Goal: Check status: Check status

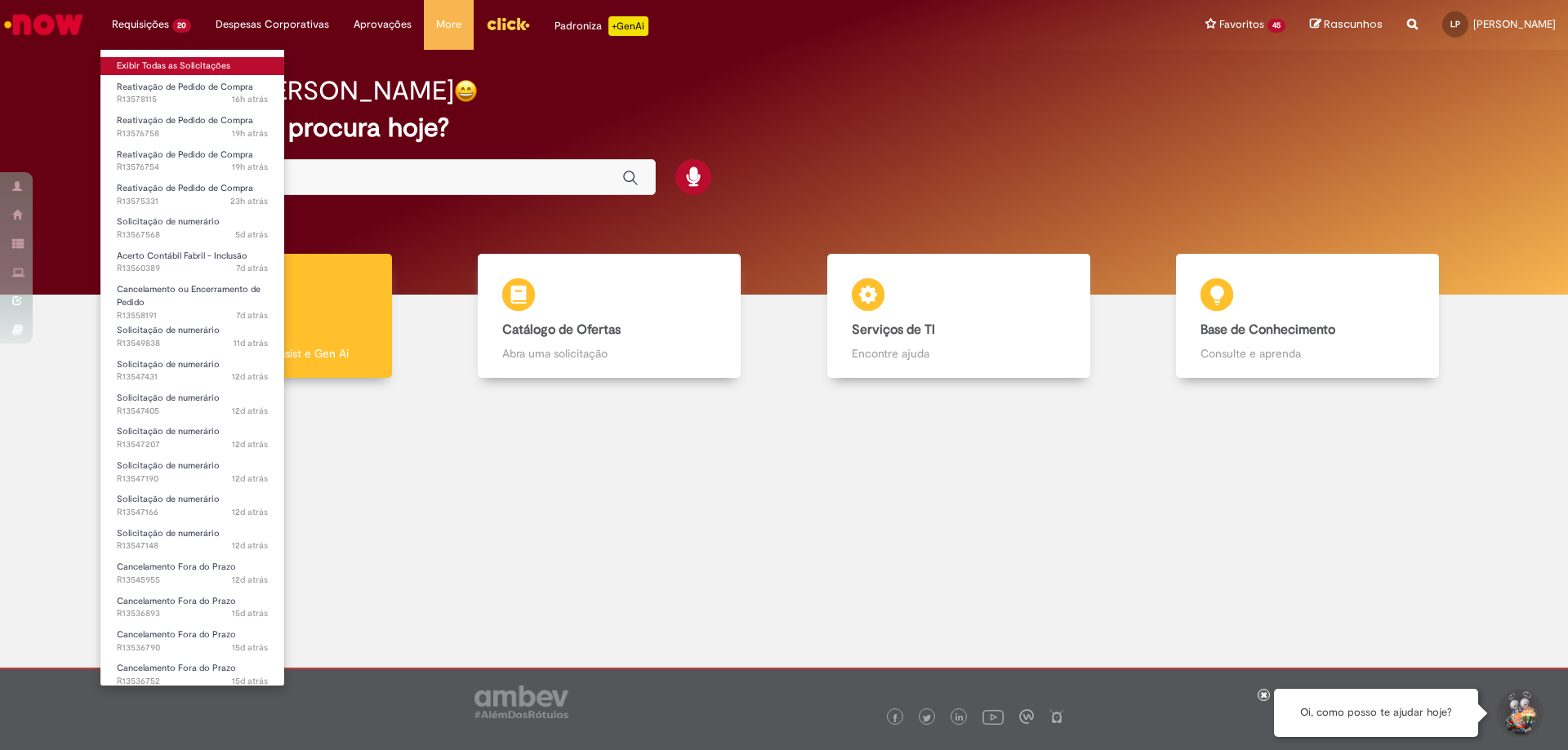
click at [165, 60] on link "Exibir Todas as Solicitações" at bounding box center [192, 65] width 184 height 18
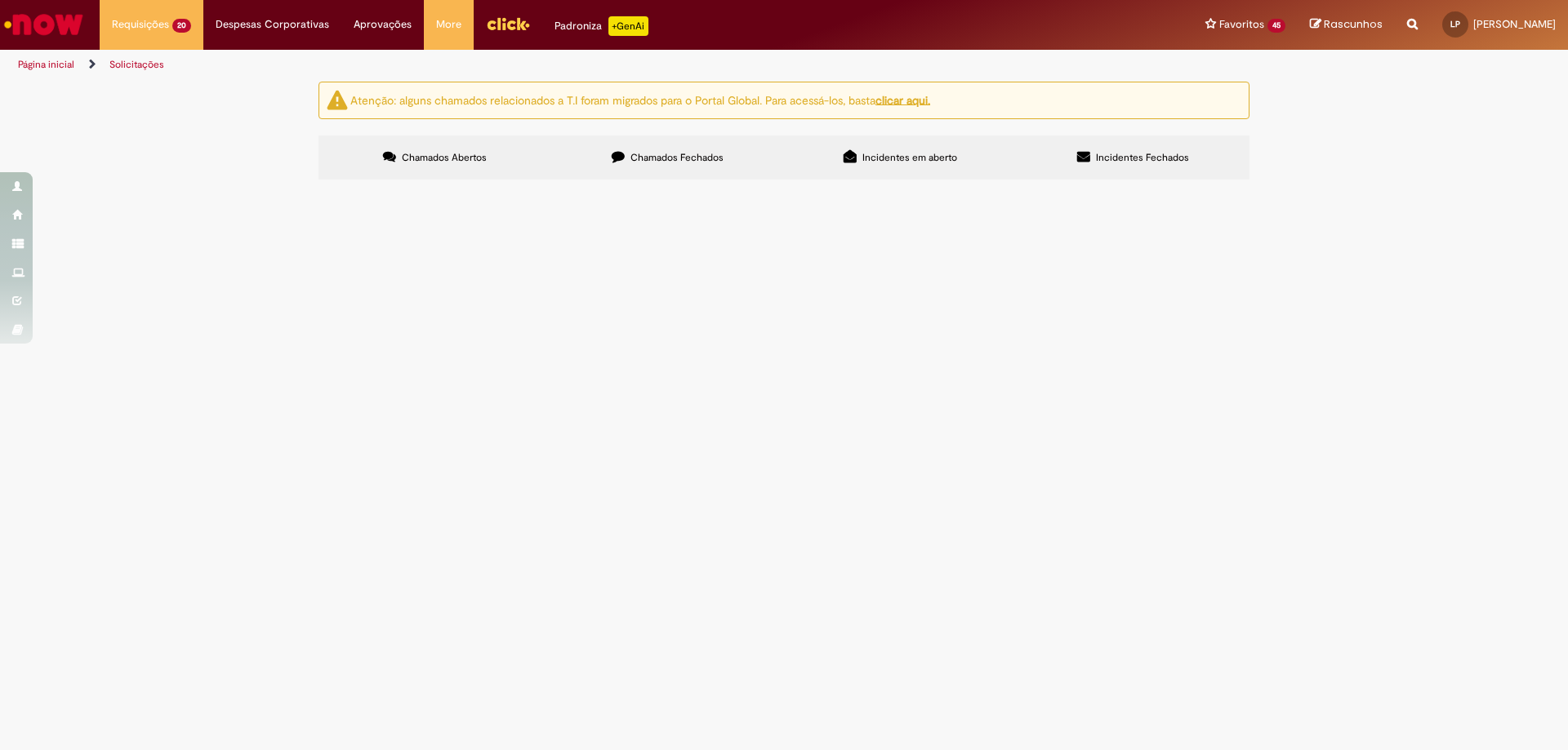
scroll to position [326, 0]
click at [0, 0] on span "pagamento NF 55014 worldnet [DATE]" at bounding box center [0, 0] width 0 height 0
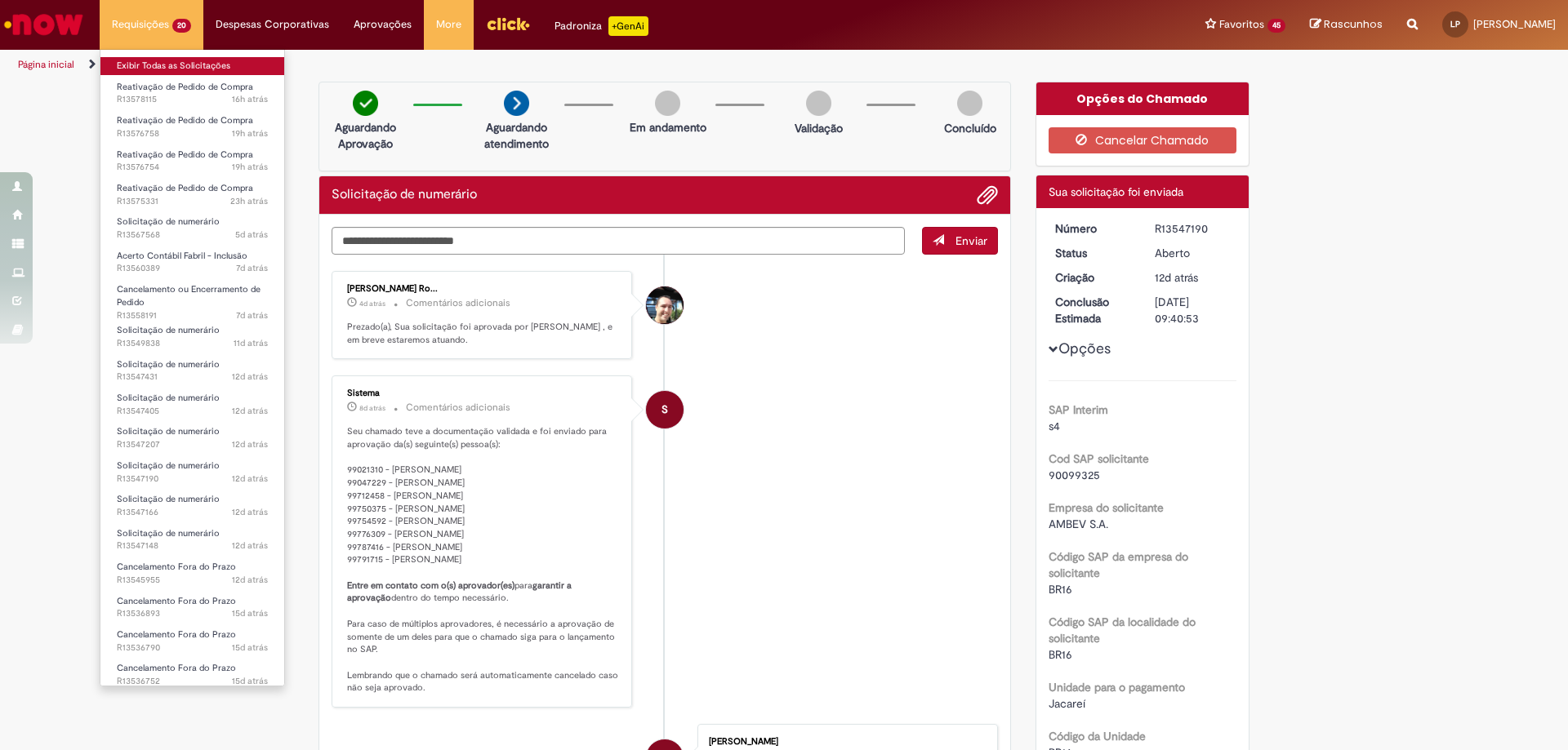
click at [158, 68] on link "Exibir Todas as Solicitações" at bounding box center [192, 65] width 184 height 18
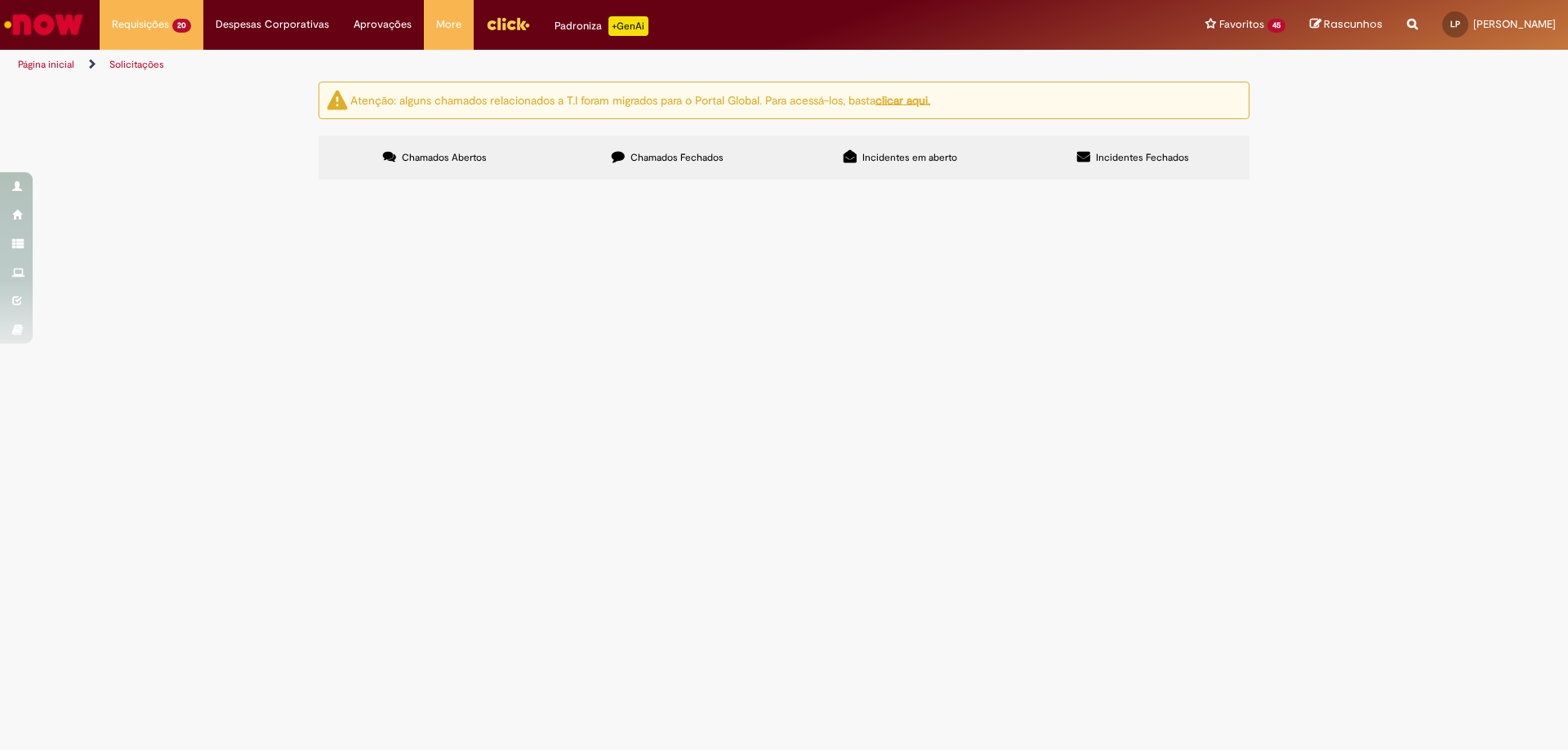
scroll to position [173, 0]
drag, startPoint x: 334, startPoint y: 307, endPoint x: 392, endPoint y: 311, distance: 58.1
click at [0, 0] on td "R13560389" at bounding box center [0, 0] width 0 height 0
copy span "R13560389"
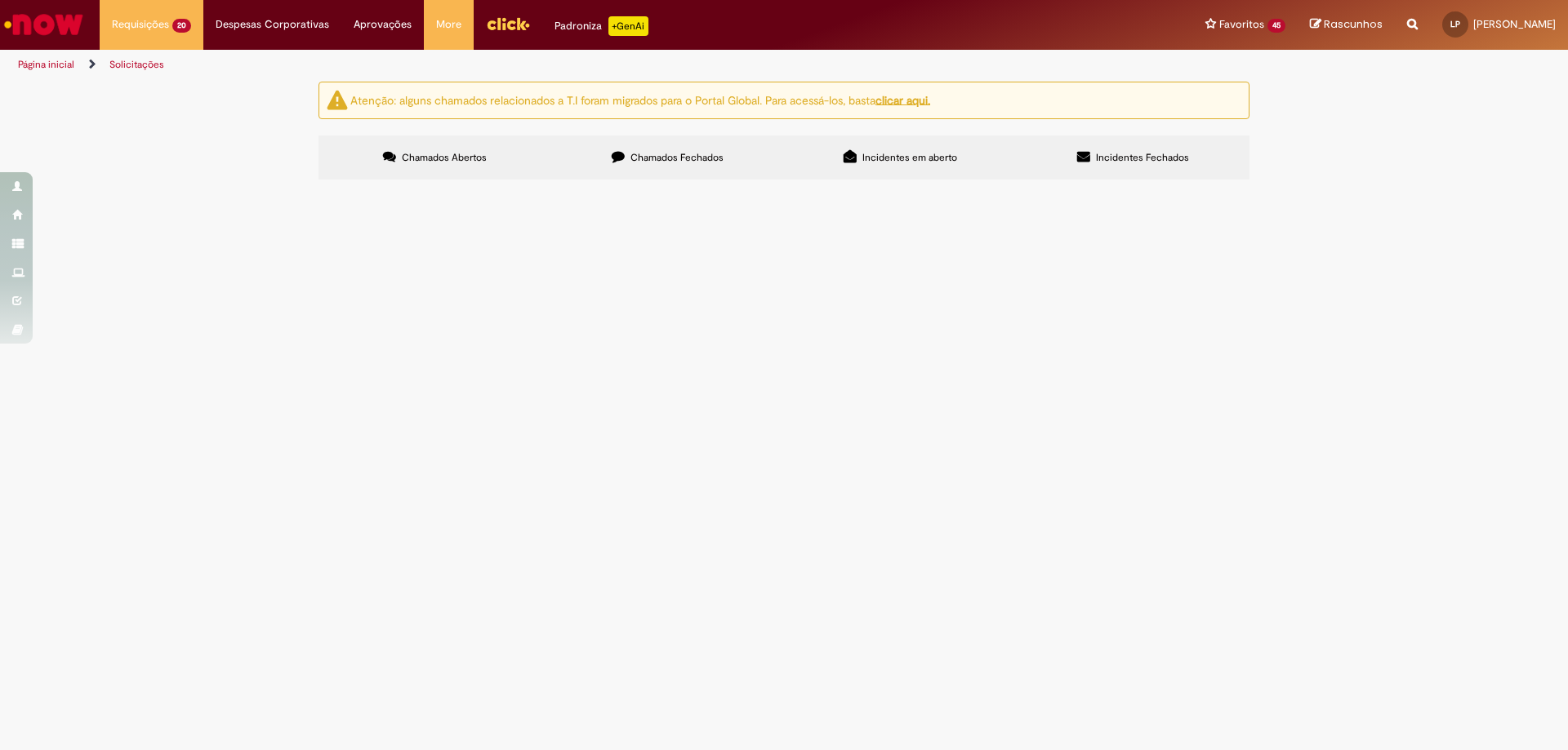
click at [0, 0] on span "Cancelamento ou Encerramento de Pedido" at bounding box center [0, 0] width 0 height 0
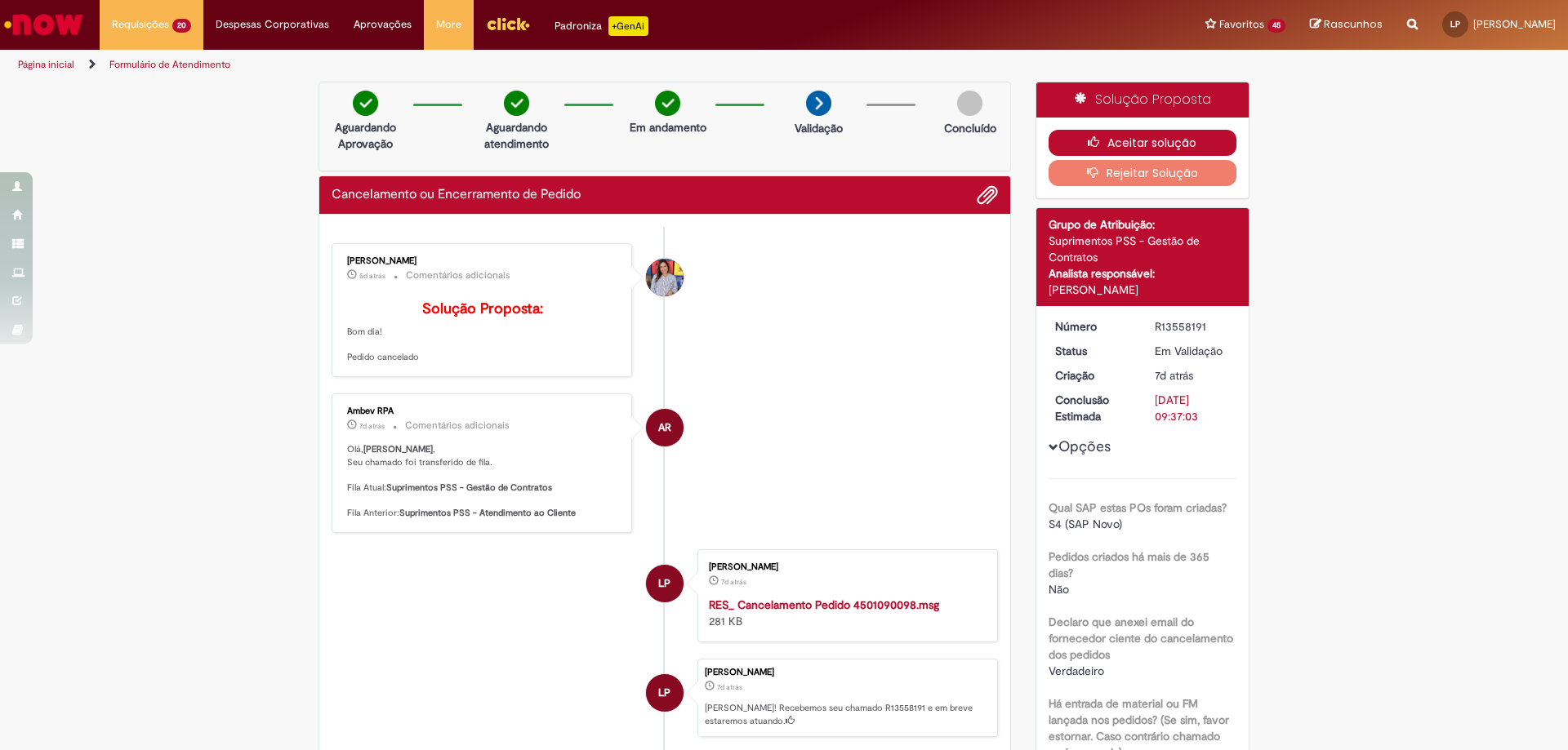
click at [1139, 138] on button "Aceitar solução" at bounding box center [1142, 143] width 189 height 26
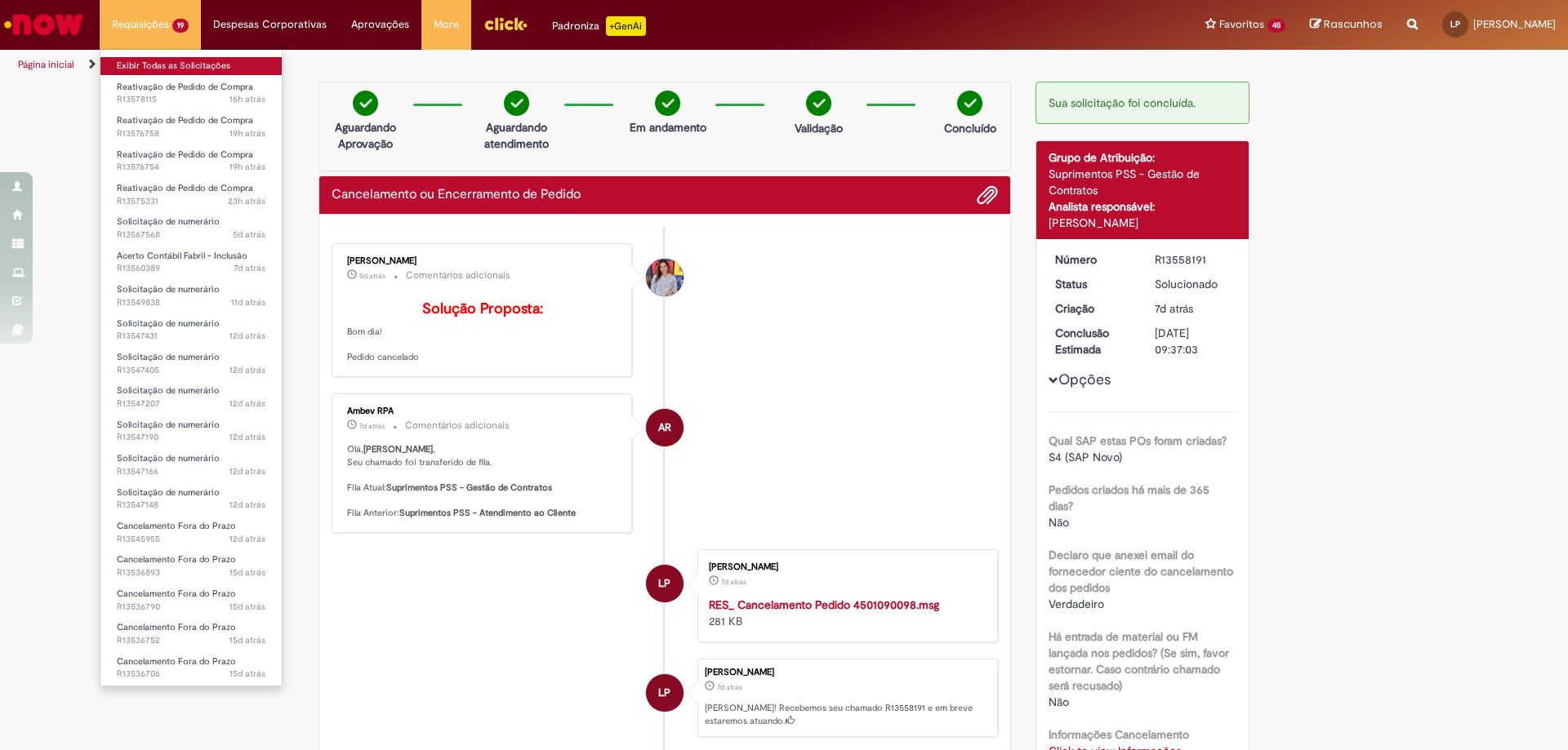
click at [165, 60] on link "Exibir Todas as Solicitações" at bounding box center [191, 65] width 181 height 18
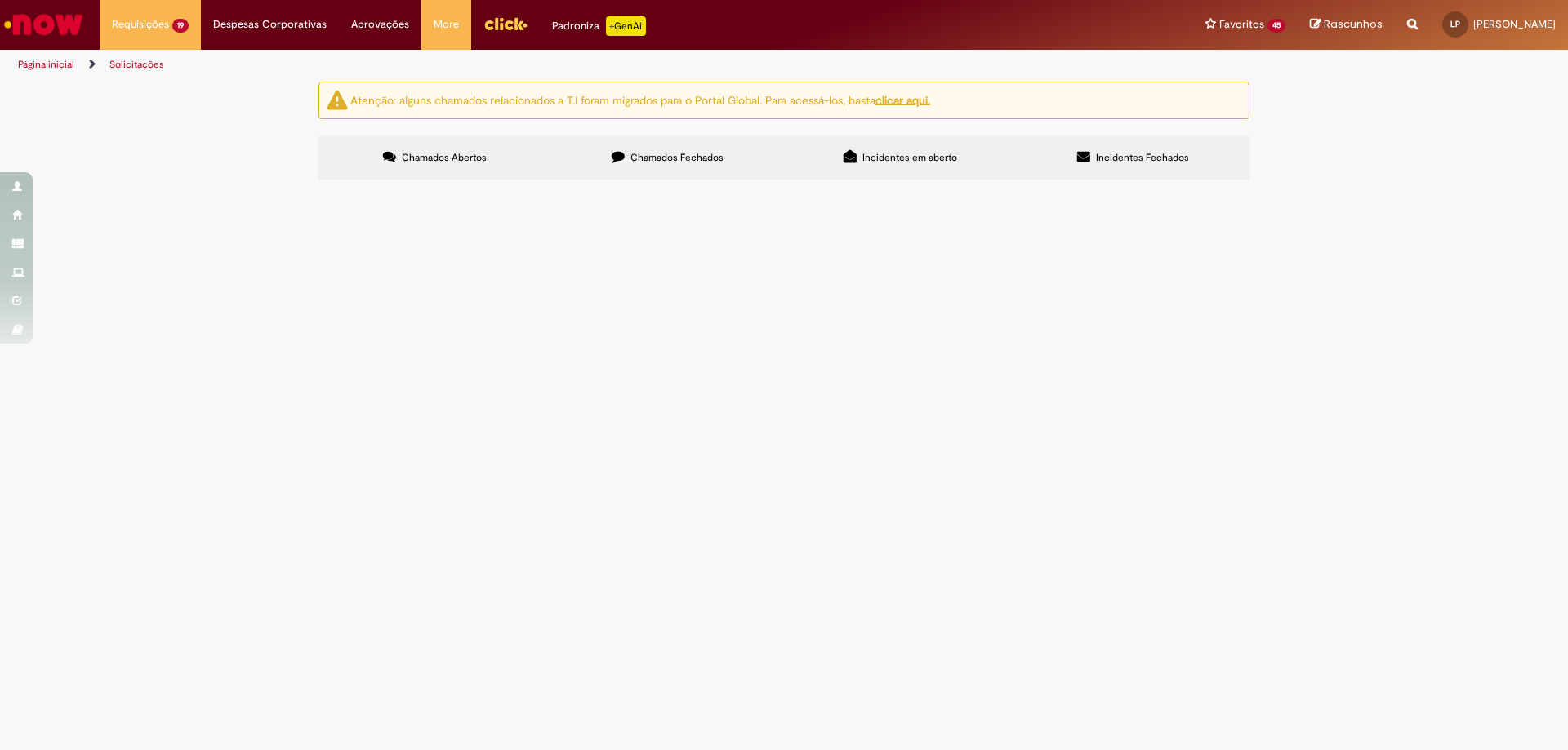
scroll to position [388, 0]
click at [0, 0] on span "por favor cancelar a NF 1257195, NF não seguiu viagem" at bounding box center [0, 0] width 0 height 0
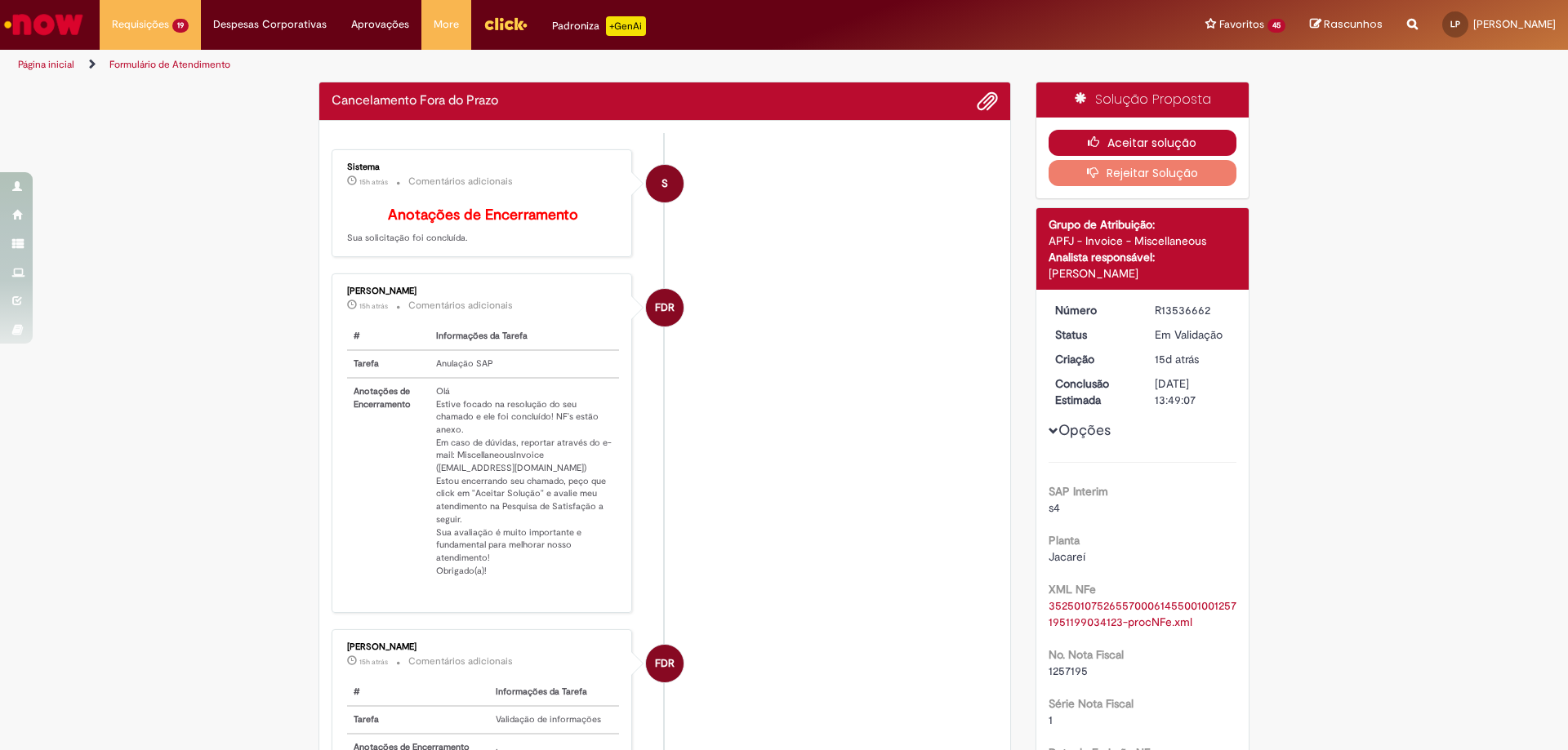
click at [1119, 141] on button "Aceitar solução" at bounding box center [1142, 143] width 189 height 26
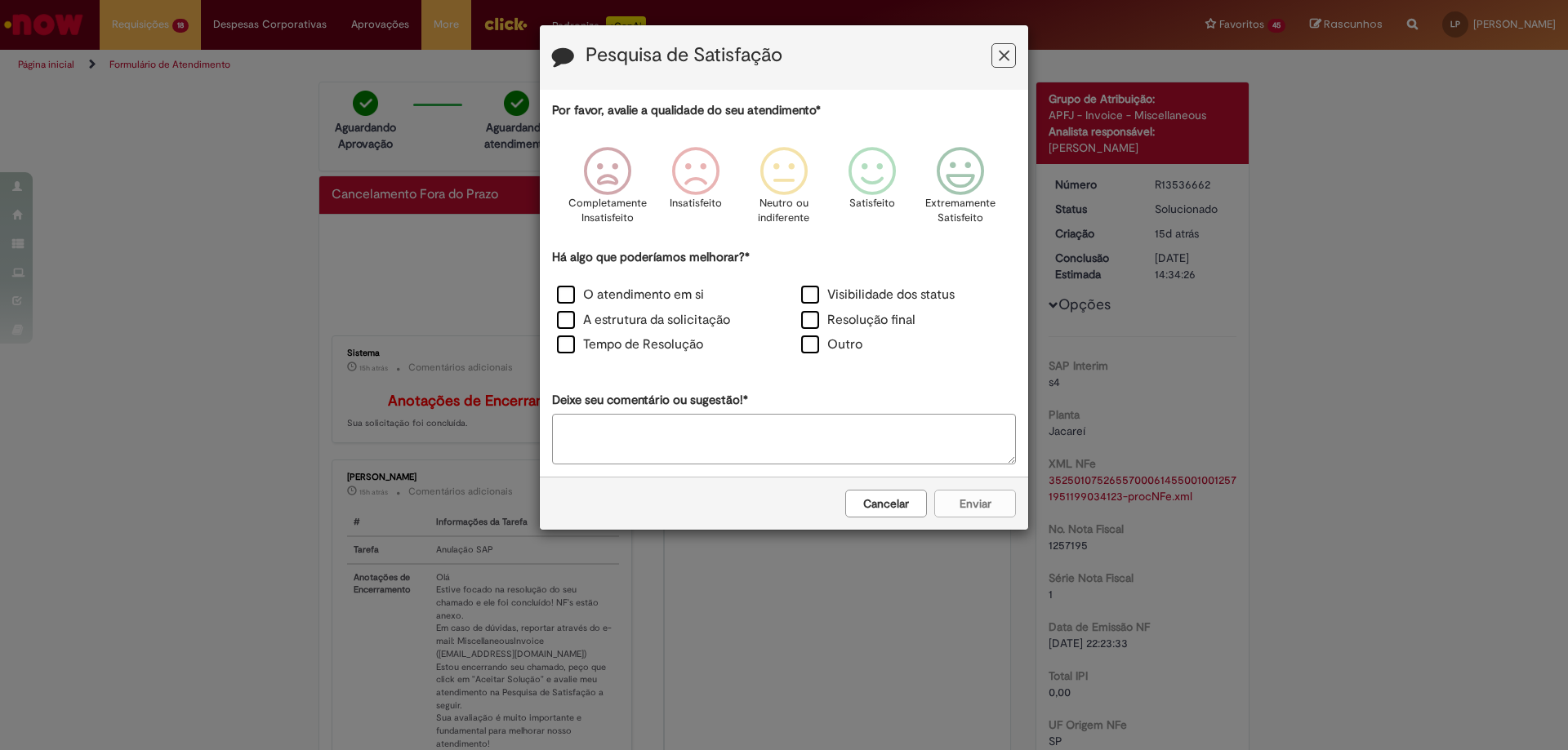
click at [995, 51] on button "Feedback" at bounding box center [1004, 56] width 24 height 24
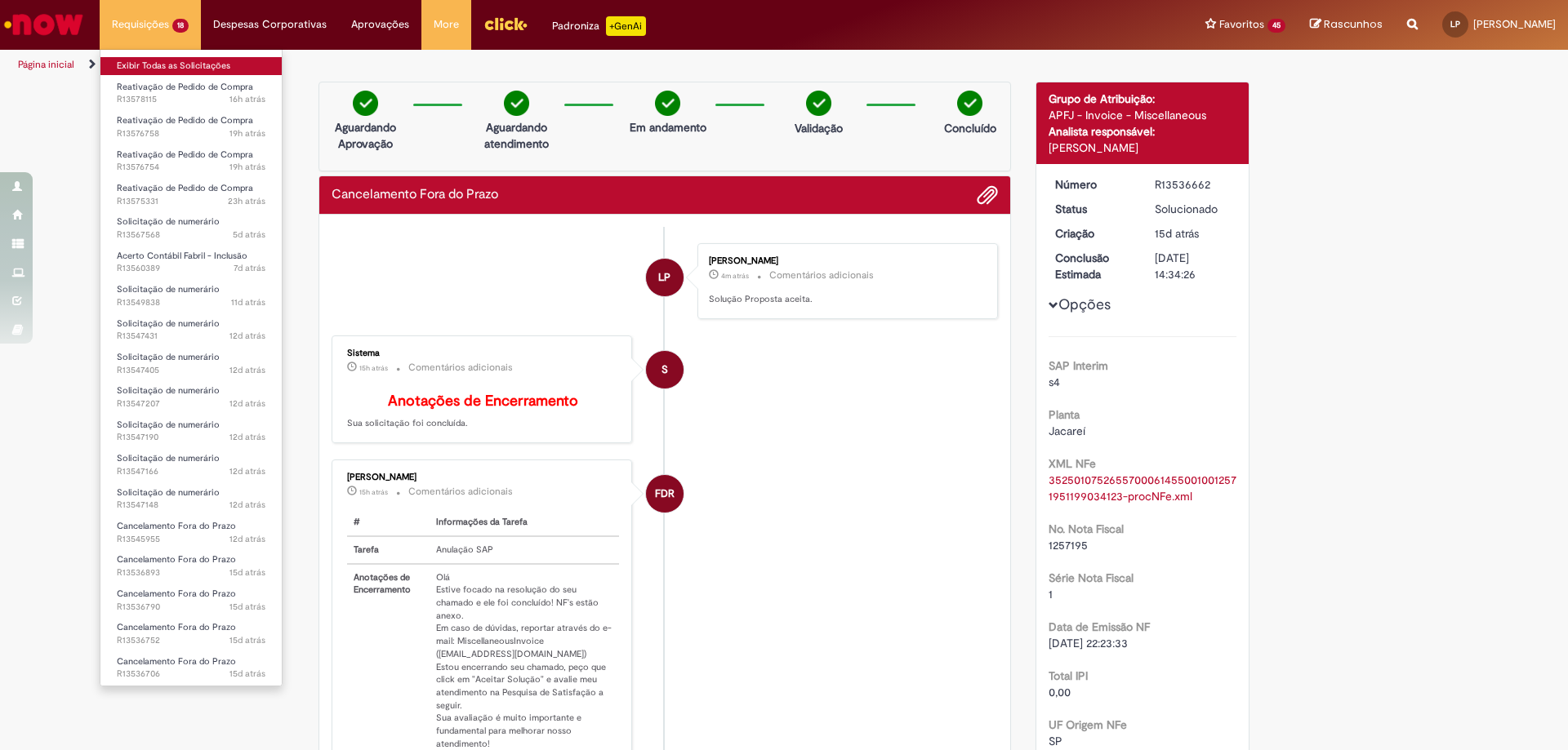
click at [158, 64] on link "Exibir Todas as Solicitações" at bounding box center [191, 65] width 181 height 18
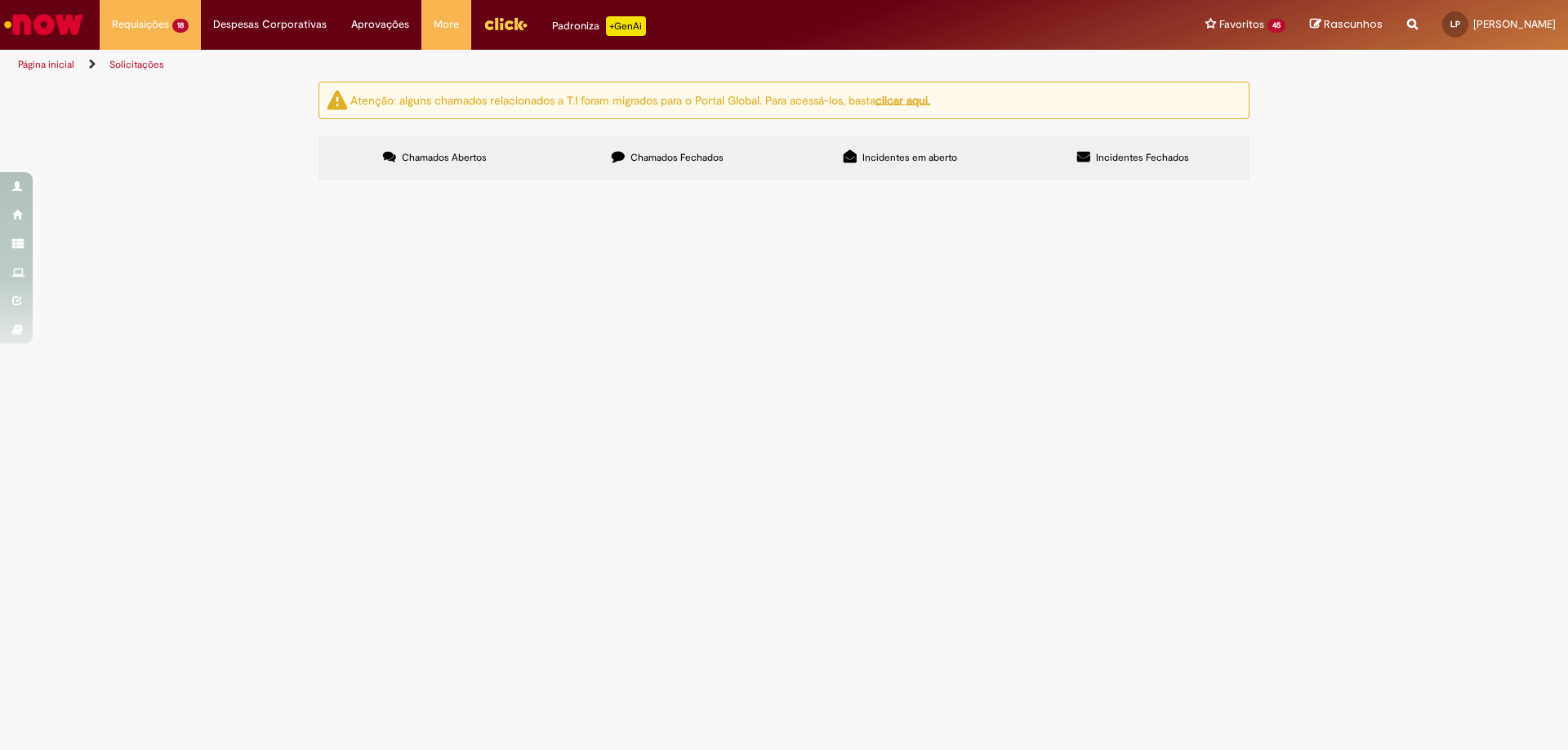
click at [0, 0] on span "Acerto Contábil Fabril - Inclusão" at bounding box center [0, 0] width 0 height 0
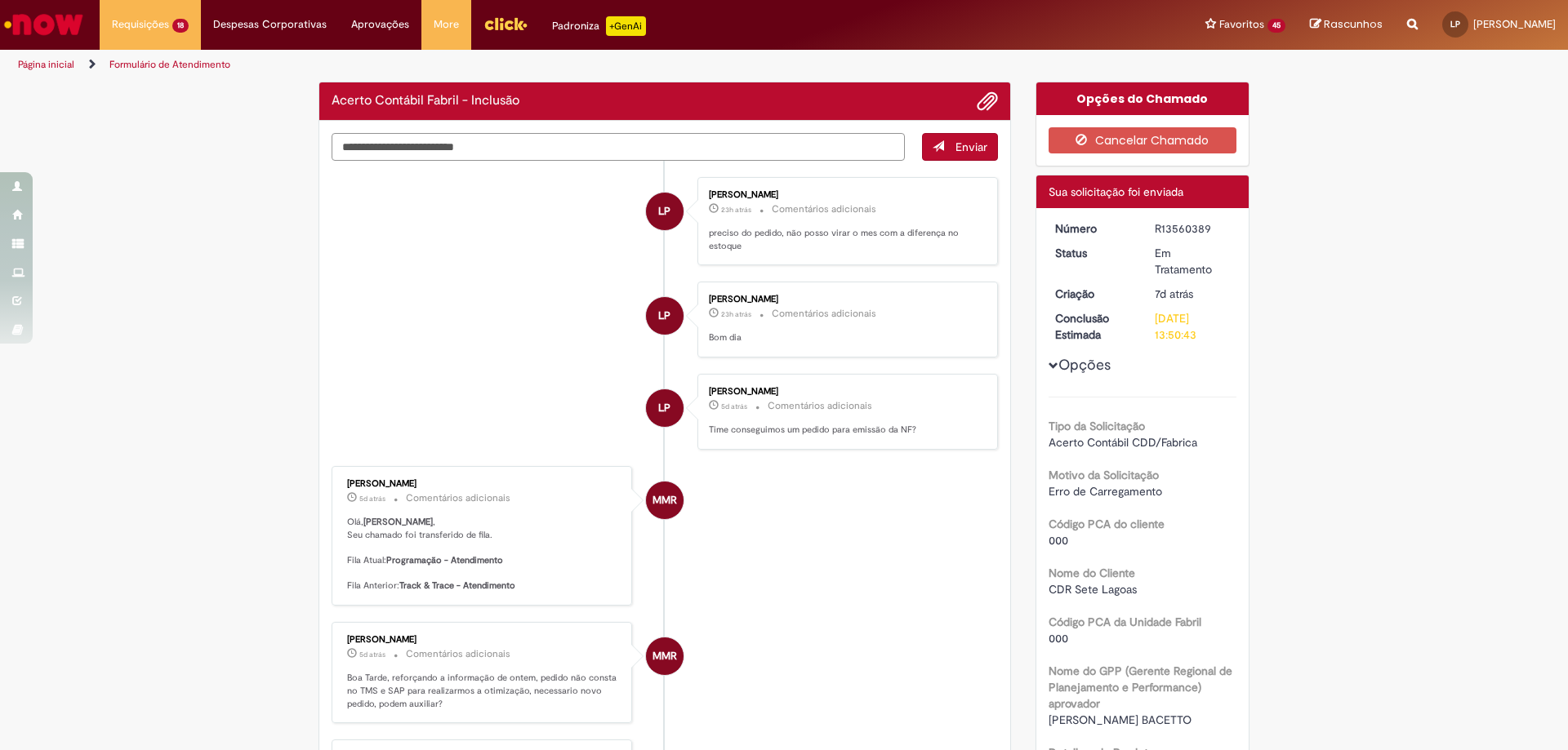
click at [441, 158] on textarea "Digite sua mensagem aqui..." at bounding box center [618, 147] width 573 height 28
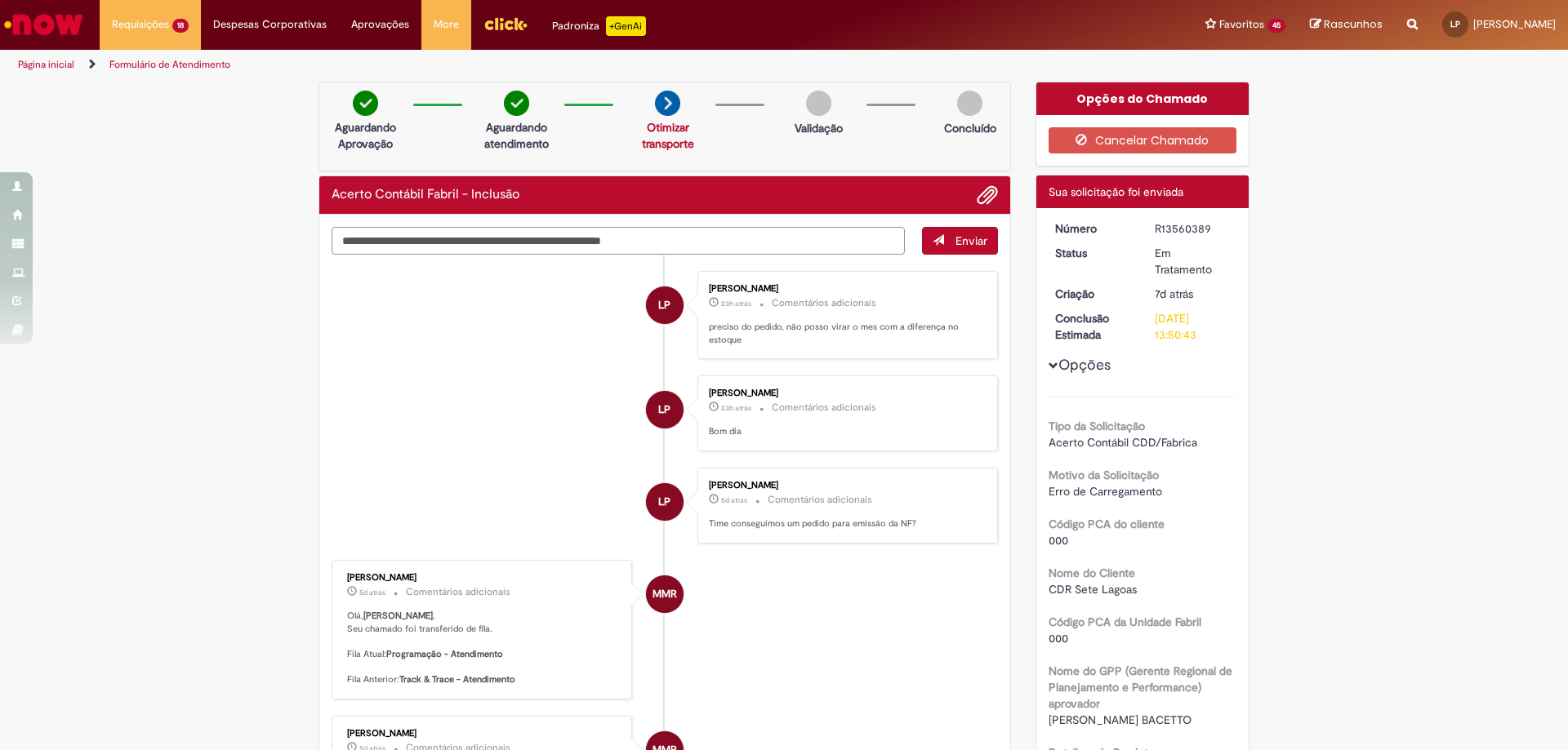
type textarea "**********"
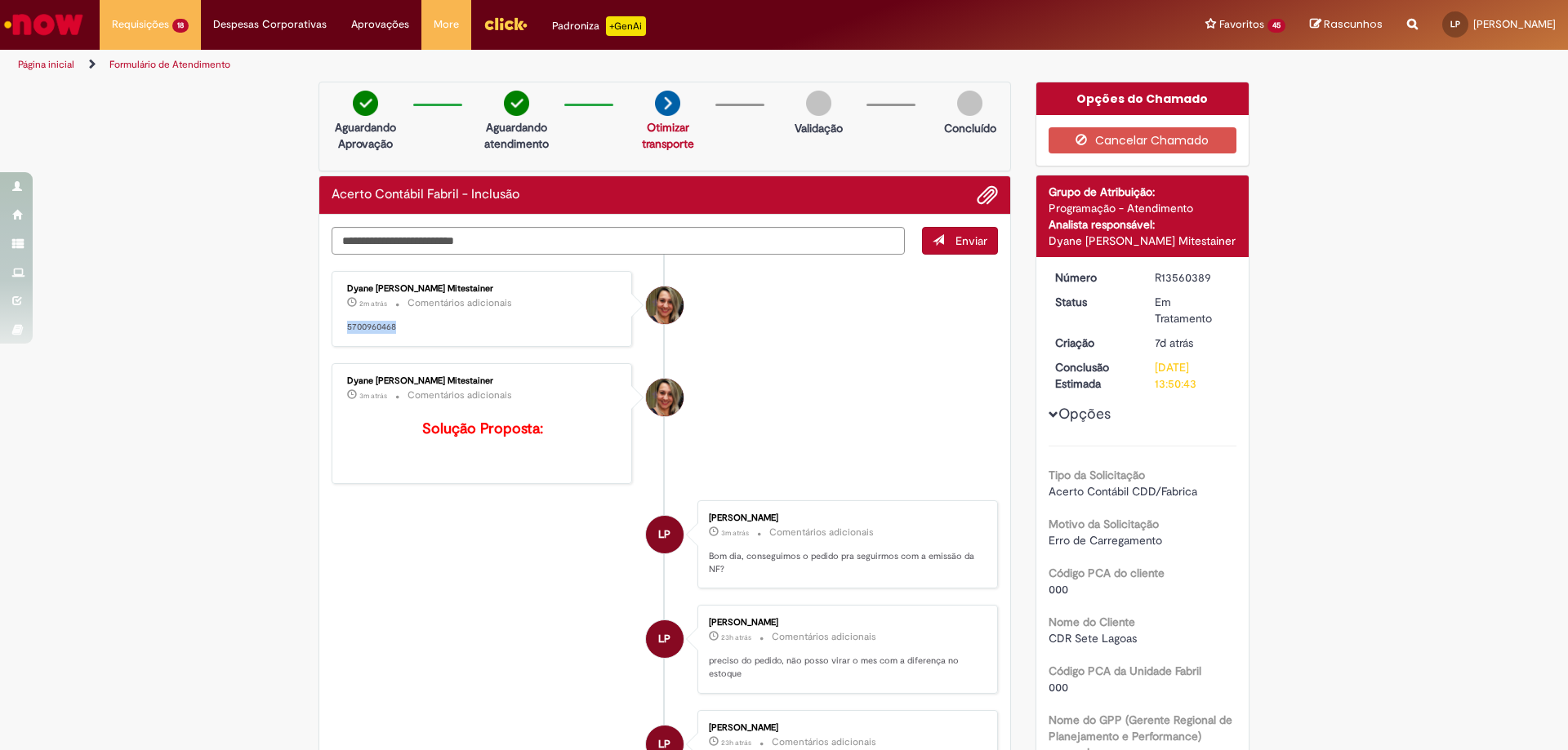
drag, startPoint x: 399, startPoint y: 328, endPoint x: 342, endPoint y: 324, distance: 57.1
click at [347, 324] on p "5700960468" at bounding box center [482, 327] width 272 height 13
click at [728, 243] on textarea "Digite sua mensagem aqui..." at bounding box center [618, 241] width 573 height 28
type textarea "********"
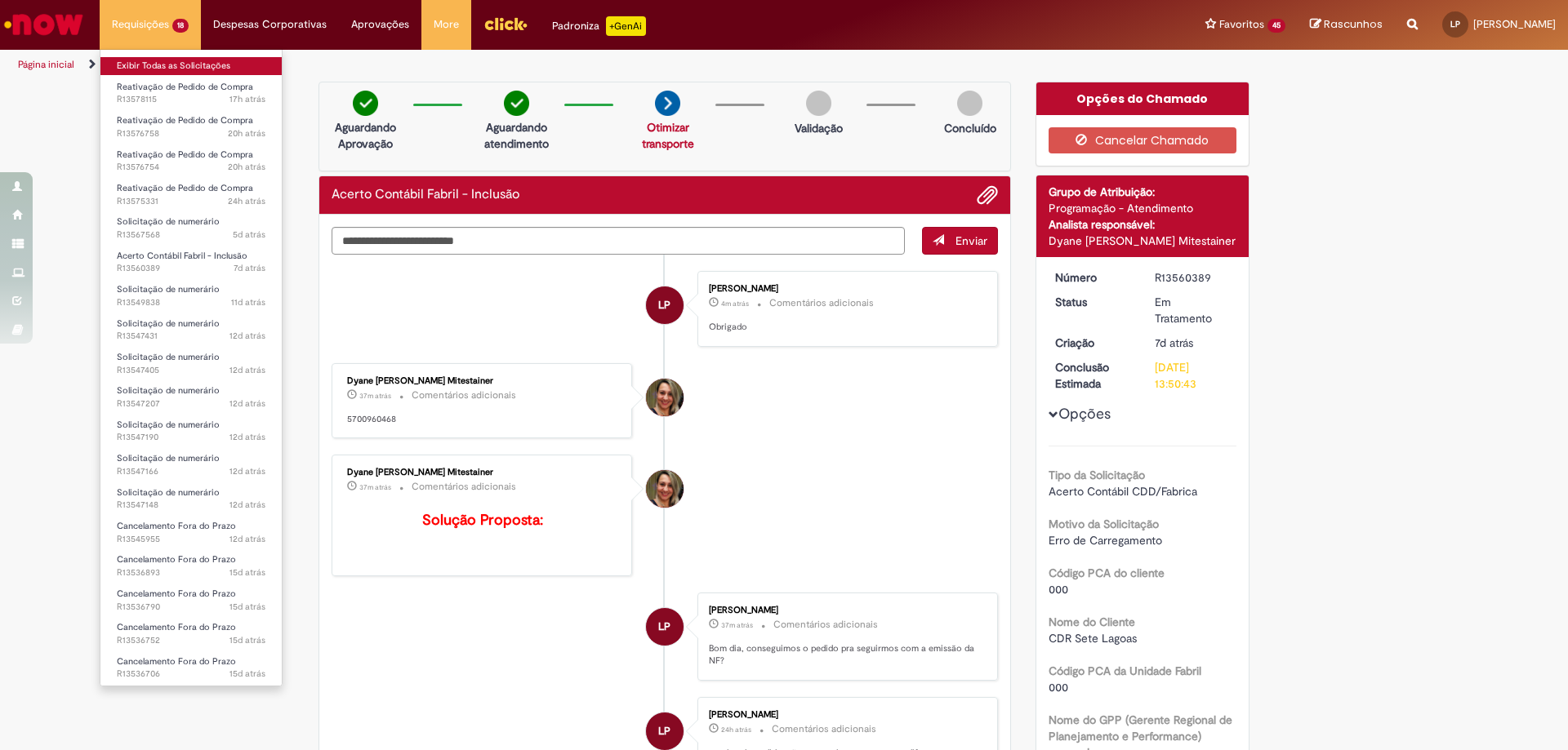
click at [151, 67] on link "Exibir Todas as Solicitações" at bounding box center [191, 65] width 181 height 18
